Goal: Transaction & Acquisition: Register for event/course

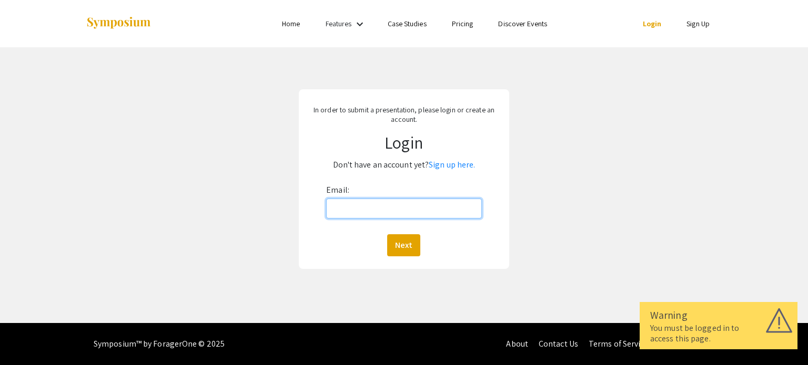
click at [354, 215] on input "Email:" at bounding box center [403, 209] width 155 height 20
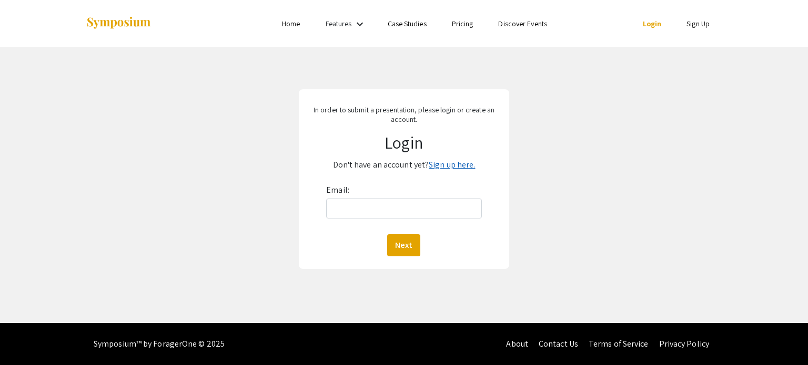
click at [450, 166] on link "Sign up here." at bounding box center [452, 164] width 46 height 11
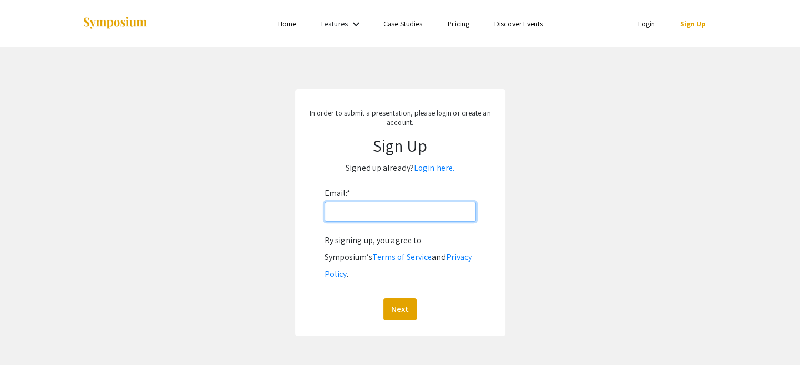
click at [372, 208] on input "Email: *" at bounding box center [399, 212] width 151 height 20
type input "[EMAIL_ADDRESS][DOMAIN_NAME]"
click at [400, 299] on button "Next" at bounding box center [399, 310] width 33 height 22
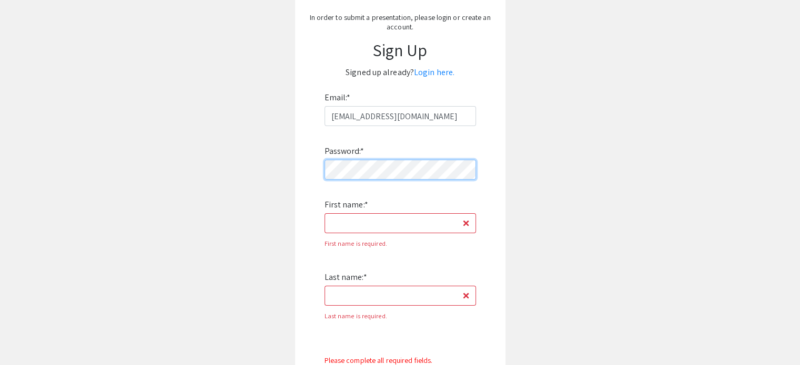
scroll to position [105, 0]
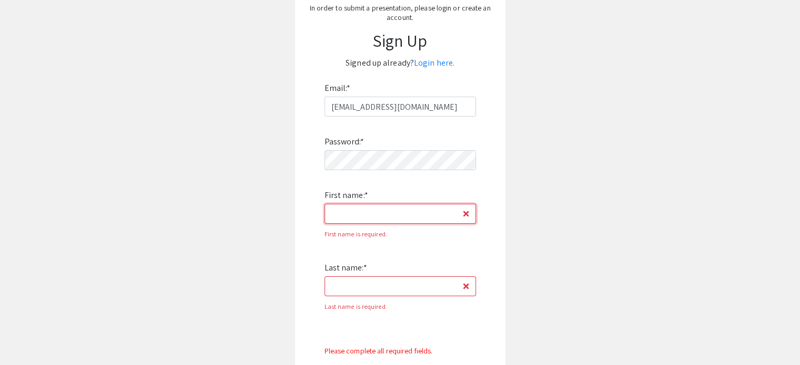
click at [379, 212] on input "First name: *" at bounding box center [399, 214] width 151 height 20
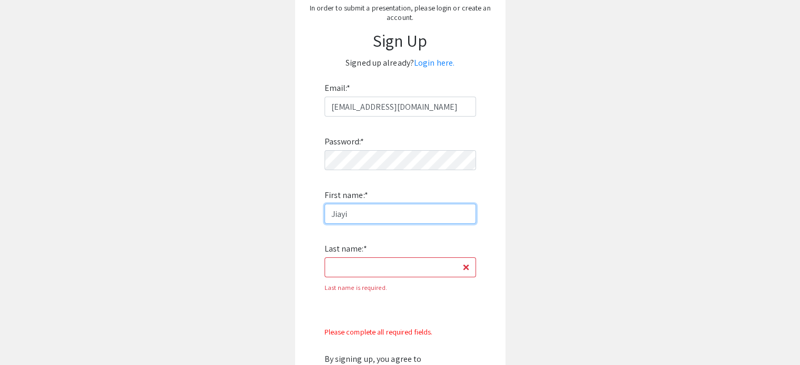
type input "Jiayi"
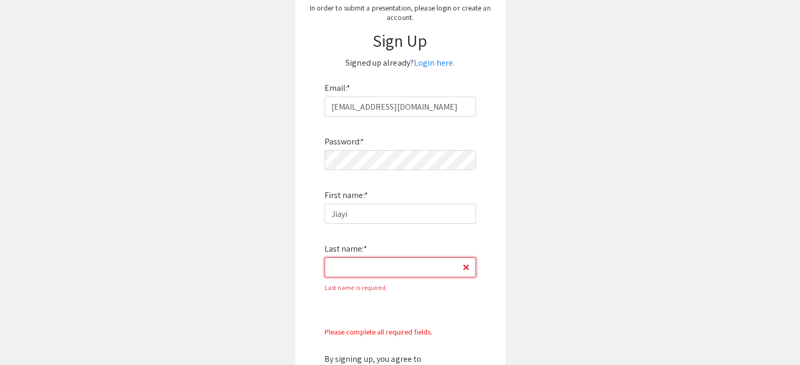
click at [360, 275] on input "Last name: *" at bounding box center [399, 268] width 151 height 20
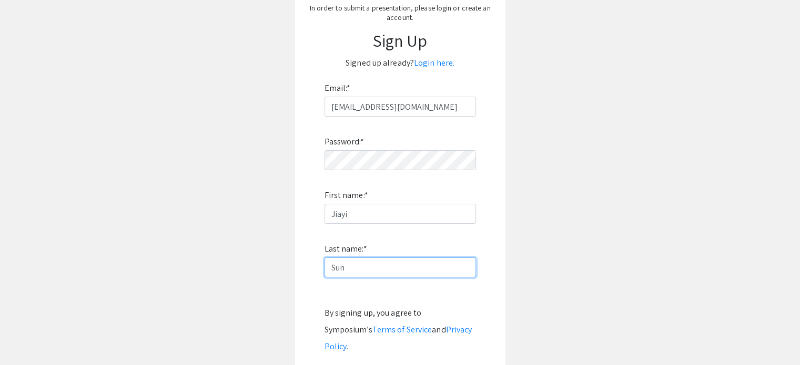
type input "Sun"
click at [567, 212] on app-signup "In order to submit a presentation, please login or create an account. Sign Up S…" at bounding box center [400, 196] width 800 height 425
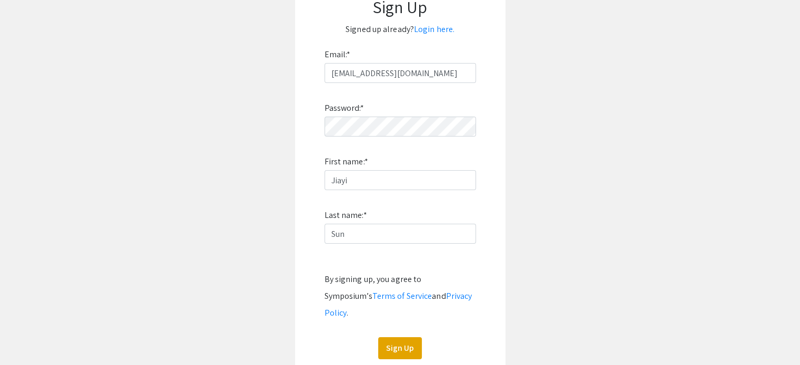
scroll to position [210, 0]
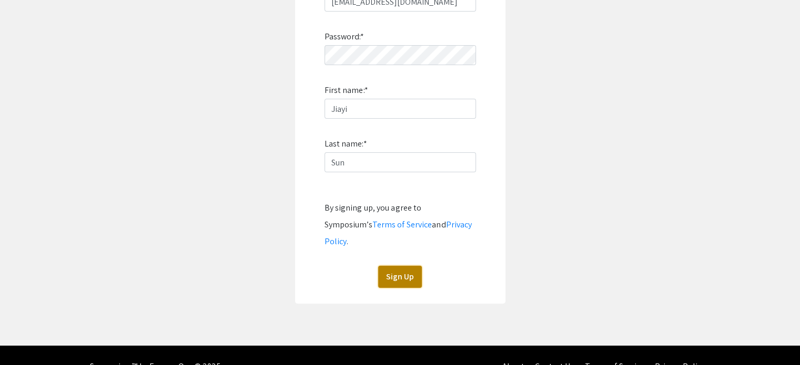
click at [405, 266] on button "Sign Up" at bounding box center [400, 277] width 44 height 22
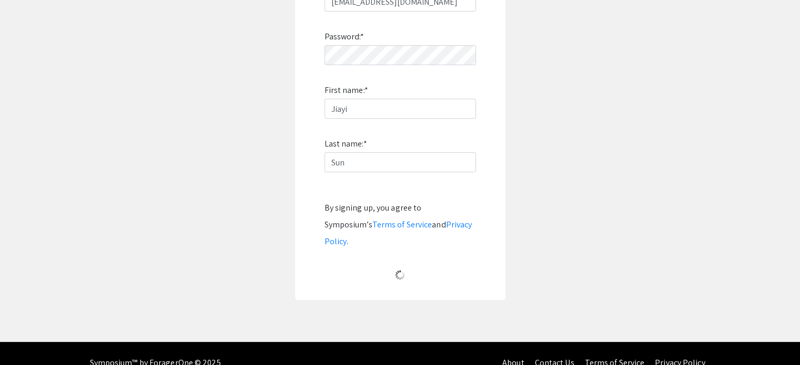
scroll to position [28, 0]
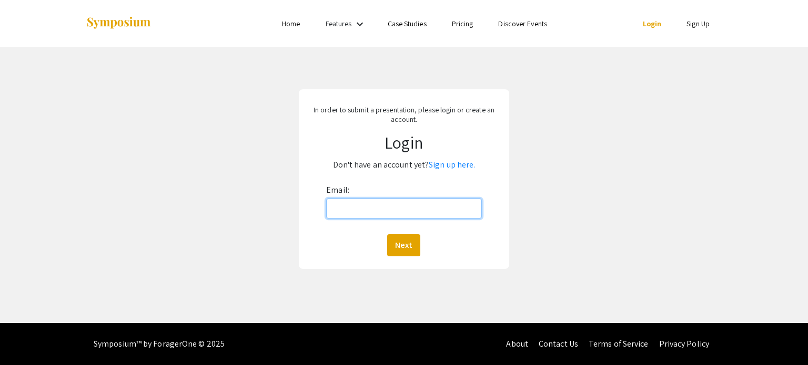
click at [390, 204] on input "Email:" at bounding box center [403, 209] width 155 height 20
type input "[EMAIL_ADDRESS][DOMAIN_NAME]"
click at [400, 246] on button "Next" at bounding box center [403, 246] width 33 height 22
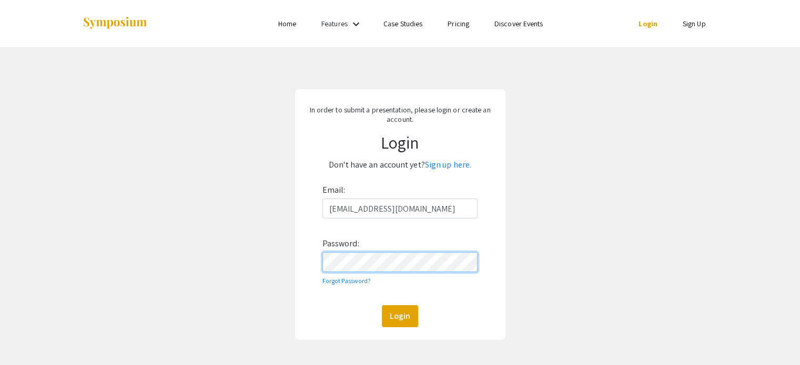
click at [382, 305] on button "Login" at bounding box center [400, 316] width 36 height 22
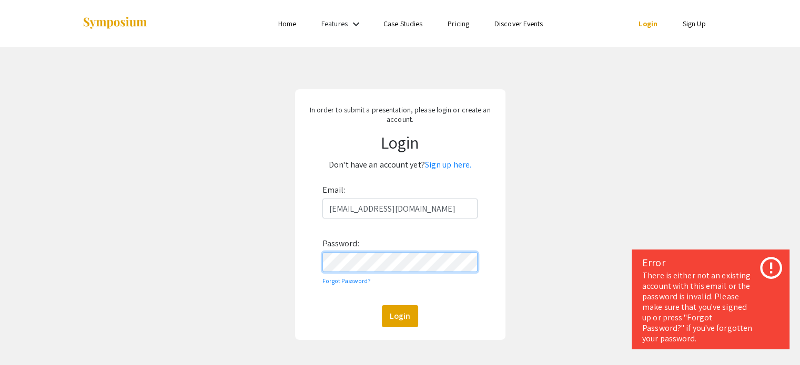
click at [269, 254] on div "In order to submit a presentation, please login or create an account. Login Don…" at bounding box center [400, 214] width 816 height 335
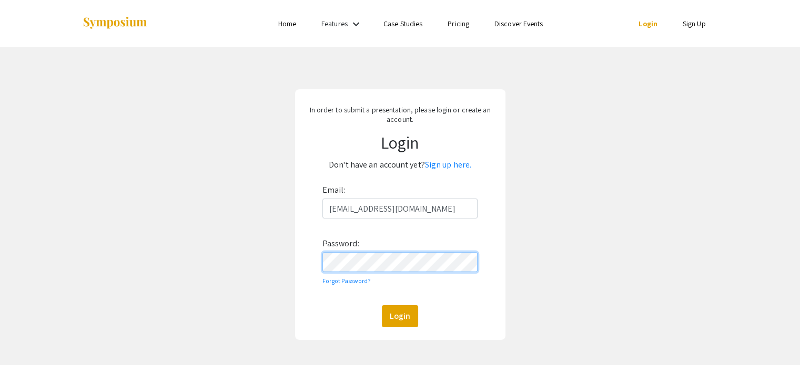
click at [382, 305] on button "Login" at bounding box center [400, 316] width 36 height 22
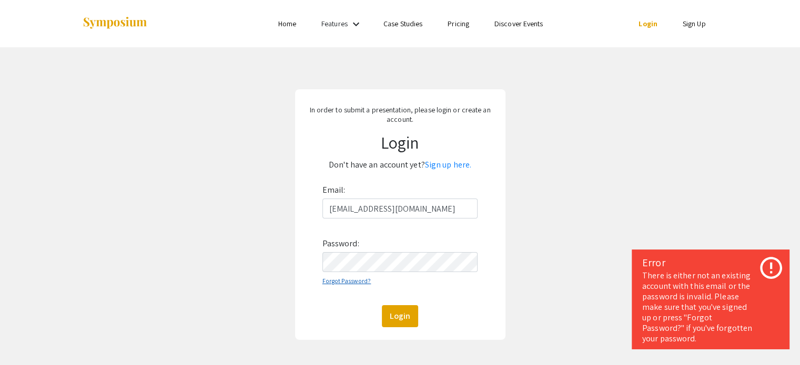
click at [362, 281] on link "Forgot Password?" at bounding box center [346, 281] width 49 height 8
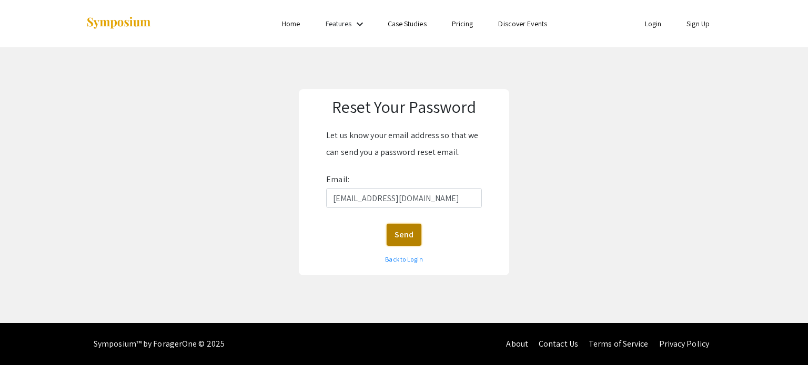
click at [397, 235] on button "Send" at bounding box center [403, 235] width 35 height 22
click at [392, 260] on link "Back to Login" at bounding box center [403, 260] width 37 height 8
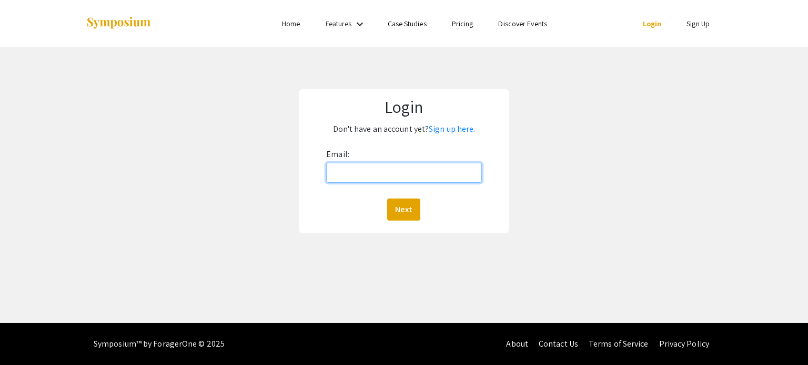
click at [355, 177] on input "Email:" at bounding box center [403, 173] width 155 height 20
type input "[EMAIL_ADDRESS][DOMAIN_NAME]"
click at [411, 205] on button "Next" at bounding box center [403, 210] width 33 height 22
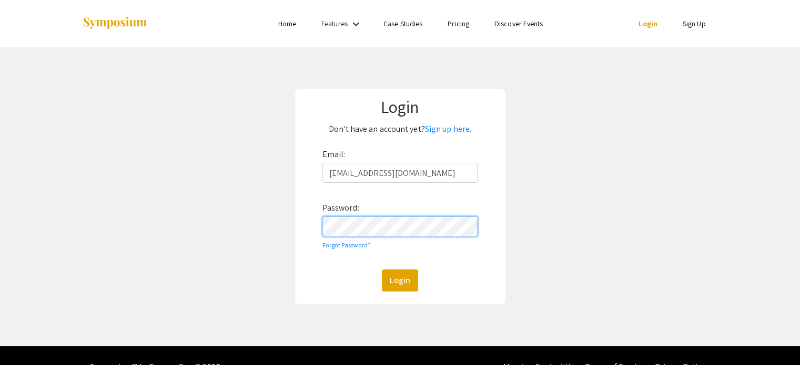
click at [382, 270] on button "Login" at bounding box center [400, 281] width 36 height 22
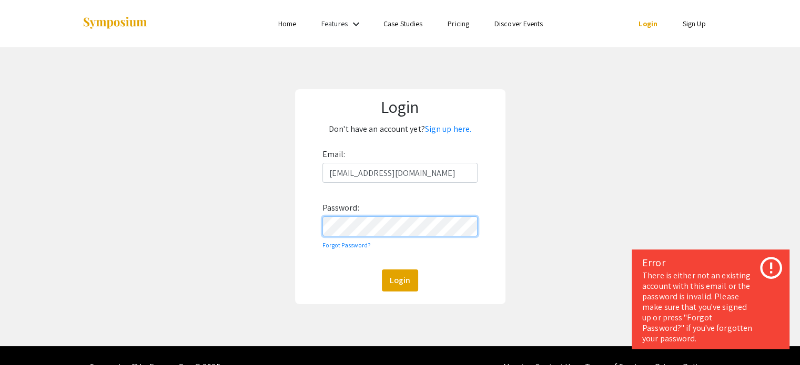
click at [261, 237] on div "Login Don't have an account yet? Sign up here. Email: [EMAIL_ADDRESS][DOMAIN_NA…" at bounding box center [400, 196] width 816 height 299
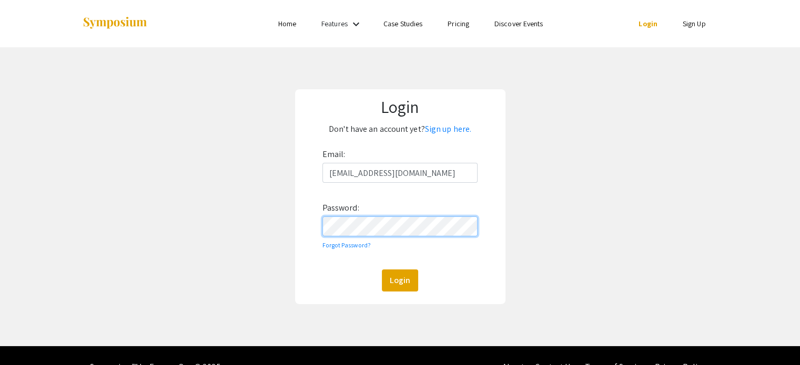
click at [382, 270] on button "Login" at bounding box center [400, 281] width 36 height 22
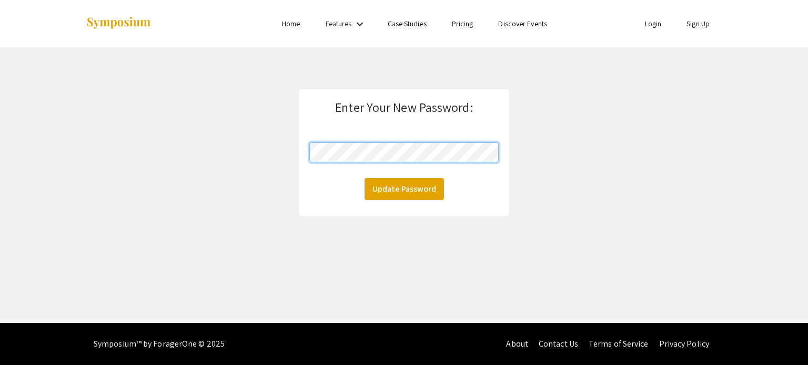
click button "Update Password" at bounding box center [403, 189] width 79 height 22
